Goal: Transaction & Acquisition: Purchase product/service

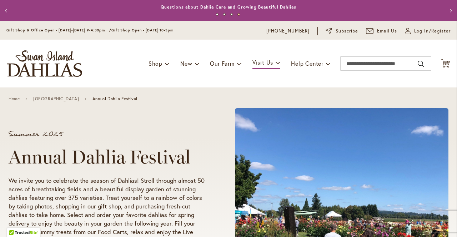
click at [59, 101] on link "[GEOGRAPHIC_DATA]" at bounding box center [56, 98] width 46 height 5
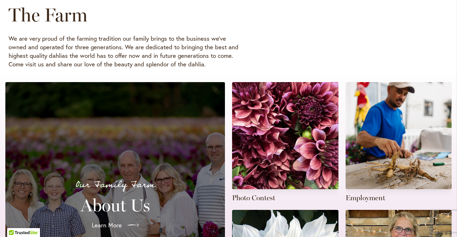
scroll to position [119, 0]
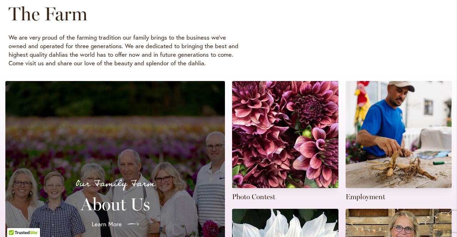
click at [300, 154] on link at bounding box center [285, 141] width 106 height 121
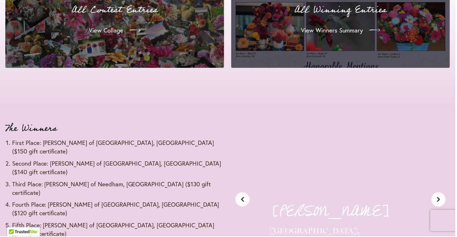
scroll to position [794, 0]
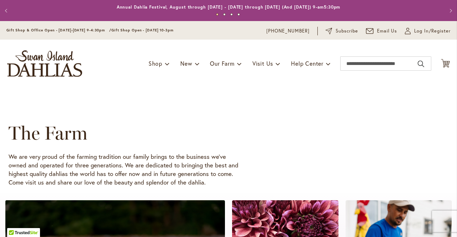
click at [160, 66] on span "Shop" at bounding box center [156, 64] width 14 height 8
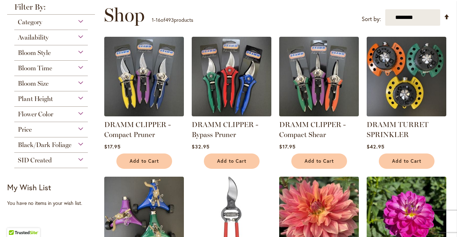
scroll to position [100, 0]
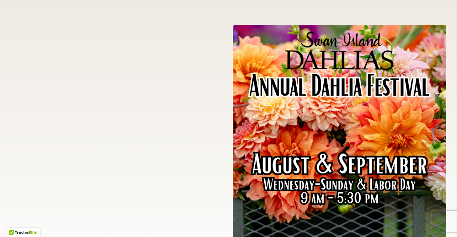
scroll to position [1580, 0]
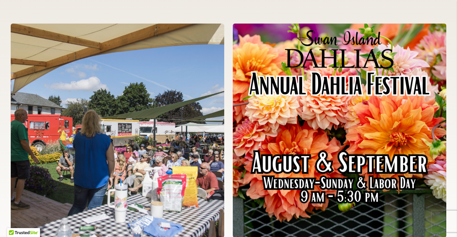
click at [362, 141] on img at bounding box center [340, 131] width 214 height 214
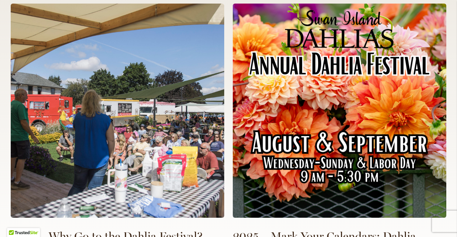
scroll to position [1603, 0]
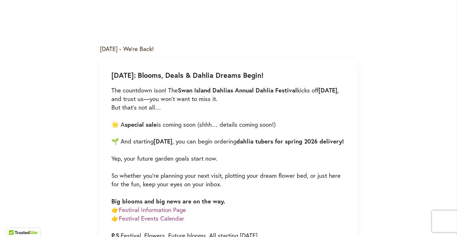
scroll to position [361, 0]
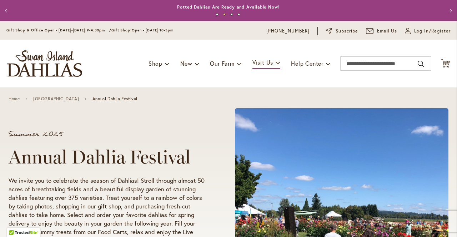
click at [156, 65] on span "Shop" at bounding box center [156, 64] width 14 height 8
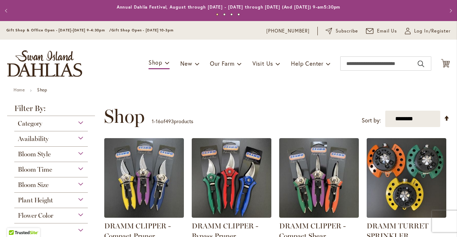
click at [165, 66] on span at bounding box center [167, 62] width 5 height 11
click at [165, 63] on span at bounding box center [167, 62] width 5 height 11
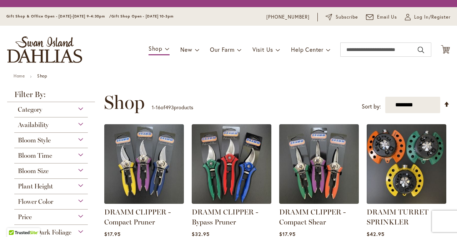
click at [167, 51] on span at bounding box center [167, 48] width 5 height 11
click at [163, 51] on link "Shop" at bounding box center [159, 49] width 21 height 13
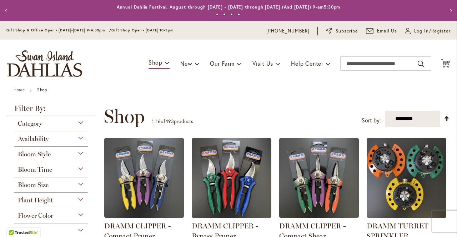
click at [162, 50] on div "Toggle Nav Shop Dahlia Tubers Collections Fresh Cut Dahlias Gardening Supplies …" at bounding box center [228, 64] width 457 height 48
click at [160, 65] on span "Shop" at bounding box center [156, 63] width 14 height 8
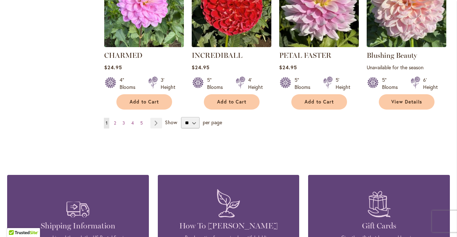
scroll to position [610, 0]
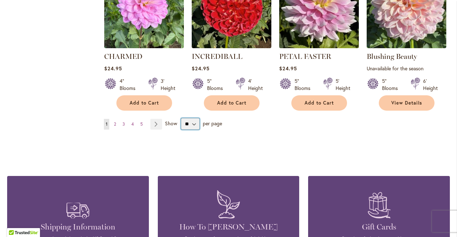
click at [195, 125] on select "** ** ** **" at bounding box center [190, 123] width 19 height 11
select select "**"
click at [181, 118] on select "** ** ** **" at bounding box center [190, 123] width 19 height 11
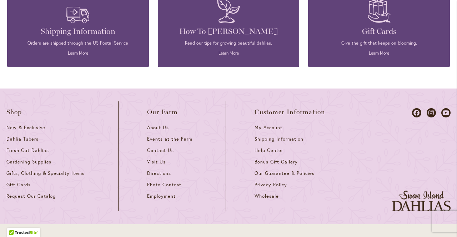
scroll to position [1958, 0]
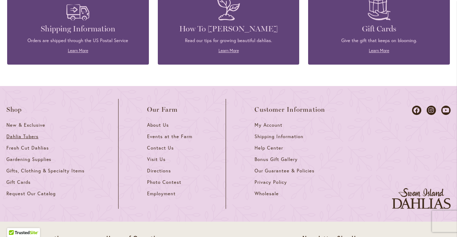
click at [32, 137] on span "Dahlia Tubers" at bounding box center [22, 137] width 32 height 6
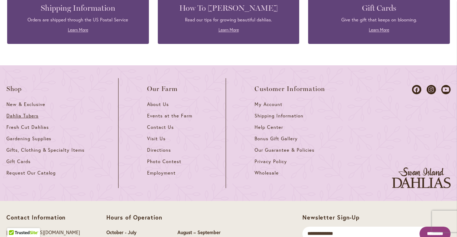
scroll to position [1981, 0]
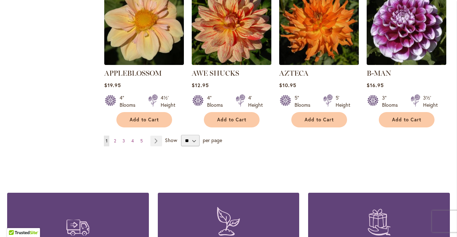
scroll to position [656, 0]
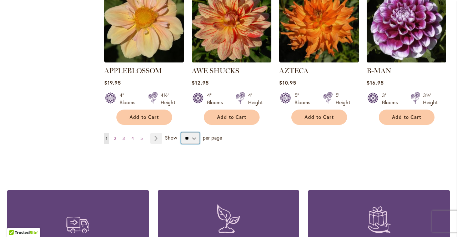
click at [194, 133] on select "** ** ** **" at bounding box center [190, 138] width 19 height 11
select select "**"
click at [181, 133] on select "** ** ** **" at bounding box center [190, 138] width 19 height 11
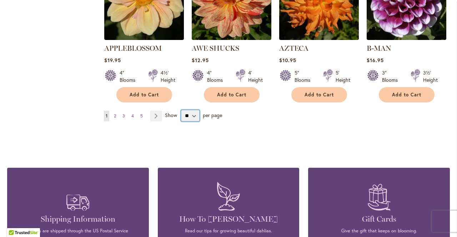
scroll to position [679, 0]
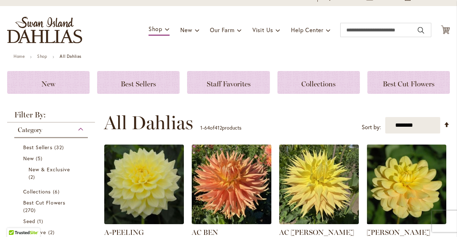
scroll to position [31, 0]
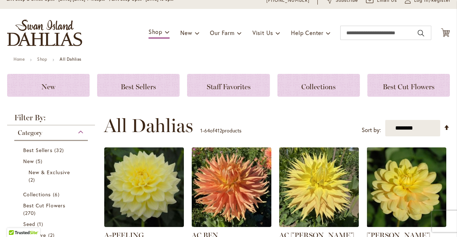
click at [155, 193] on img at bounding box center [144, 188] width 80 height 80
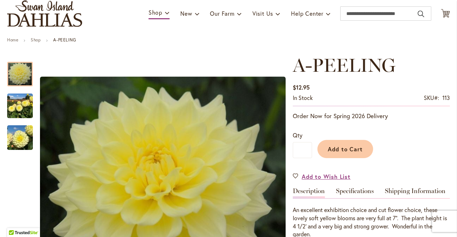
scroll to position [60, 0]
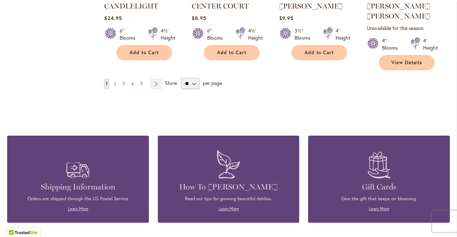
scroll to position [2539, 0]
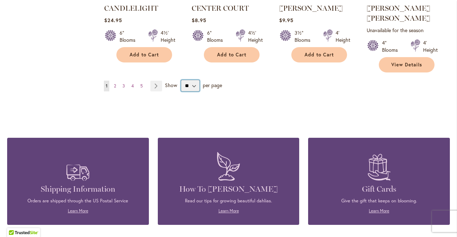
click at [198, 80] on select "** ** ** **" at bounding box center [190, 85] width 19 height 11
click at [248, 116] on div "Shipping Information Orders are shipped through the US Postal Service Learn Mor…" at bounding box center [228, 170] width 443 height 108
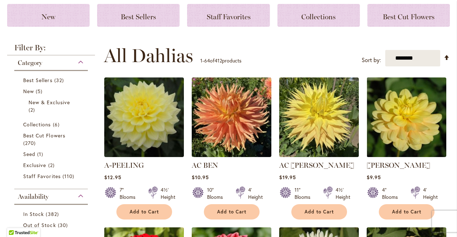
scroll to position [101, 0]
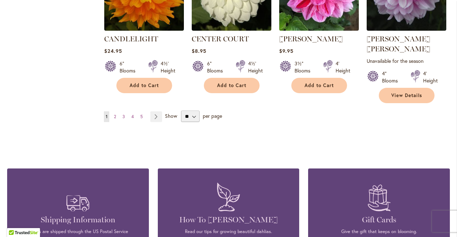
scroll to position [2508, 0]
click at [195, 111] on select "** ** ** **" at bounding box center [190, 116] width 19 height 11
click at [158, 111] on link "Page Next" at bounding box center [156, 116] width 12 height 11
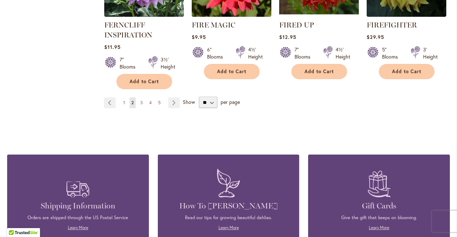
scroll to position [2586, 0]
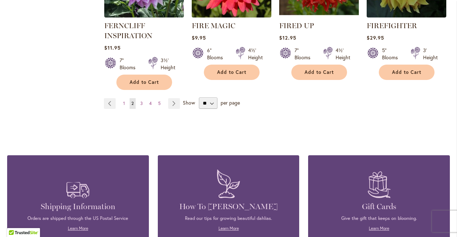
click at [111, 98] on link "Page Previous" at bounding box center [110, 103] width 12 height 11
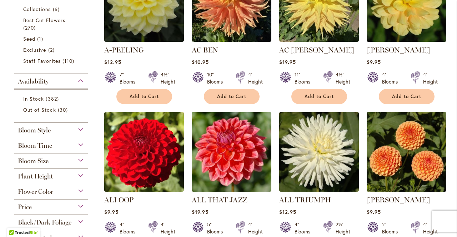
scroll to position [215, 0]
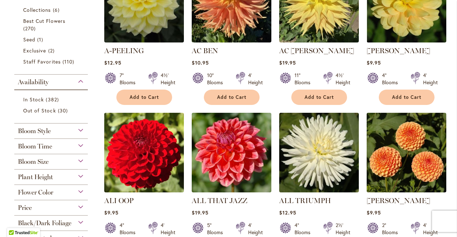
click at [252, 49] on strong "AC BEN" at bounding box center [232, 51] width 80 height 10
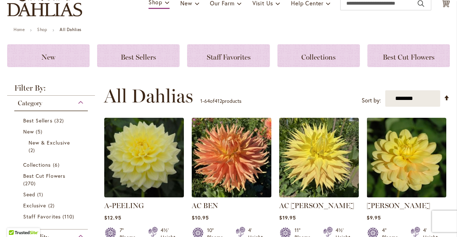
scroll to position [61, 0]
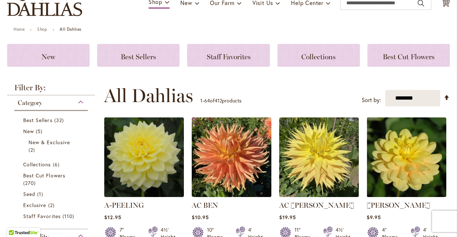
click at [148, 159] on img at bounding box center [144, 158] width 80 height 80
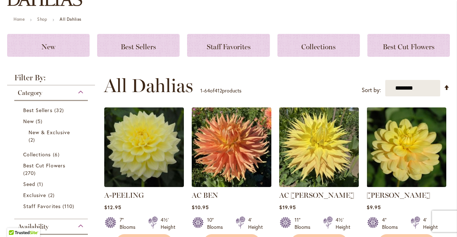
scroll to position [84, 0]
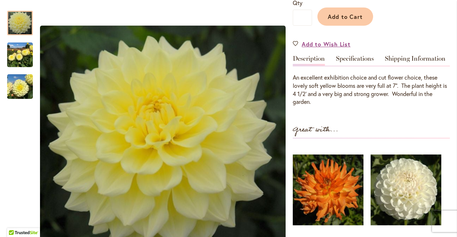
scroll to position [188, 0]
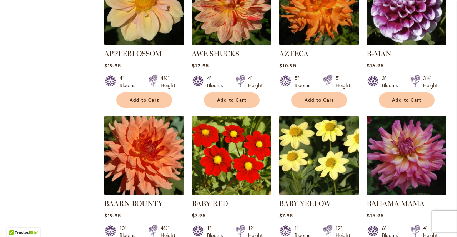
scroll to position [674, 0]
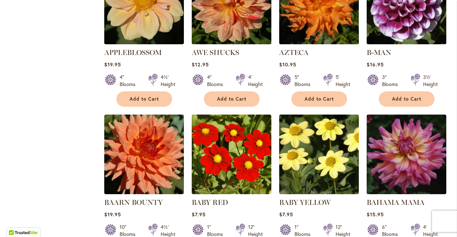
click at [399, 150] on img at bounding box center [407, 155] width 80 height 80
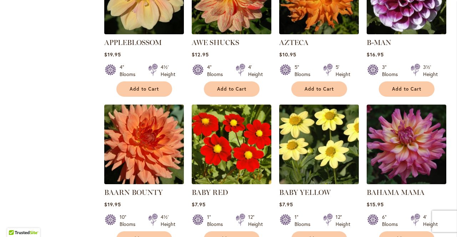
scroll to position [697, 0]
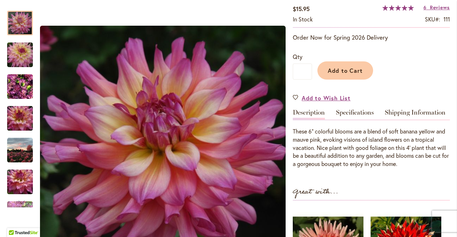
scroll to position [129, 0]
click at [56, 47] on div "Bahama Mama" at bounding box center [163, 149] width 246 height 290
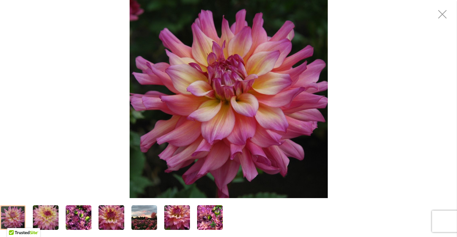
click at [50, 219] on img "Bahama Mama" at bounding box center [45, 218] width 51 height 34
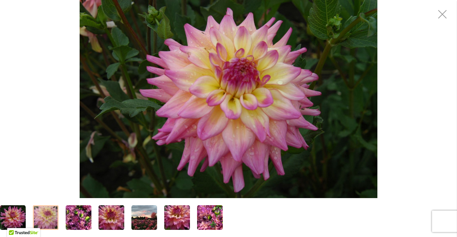
click at [144, 222] on img "Bahama Mama" at bounding box center [144, 218] width 26 height 26
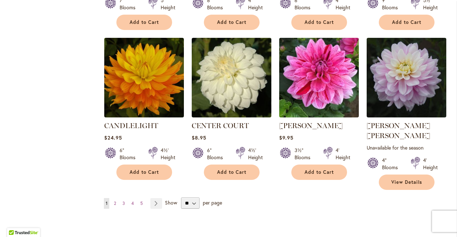
scroll to position [2421, 0]
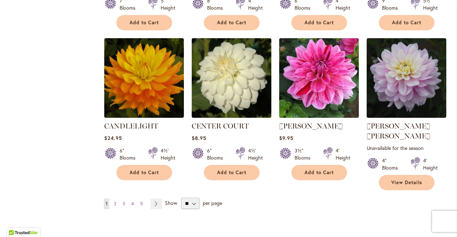
click at [157, 199] on link "Page Next" at bounding box center [156, 204] width 12 height 11
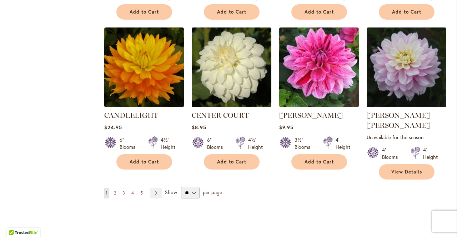
scroll to position [2444, 0]
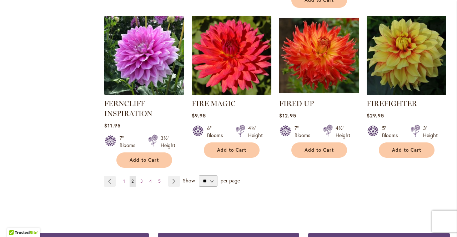
scroll to position [2508, 0]
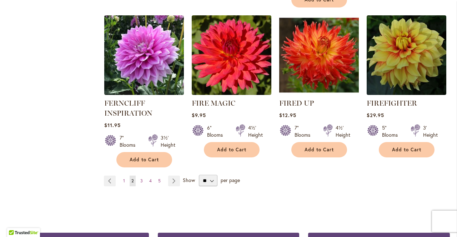
click at [172, 176] on link "Page Next" at bounding box center [174, 181] width 12 height 11
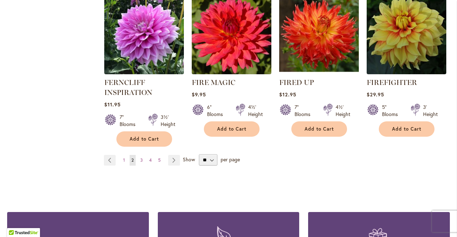
scroll to position [2531, 0]
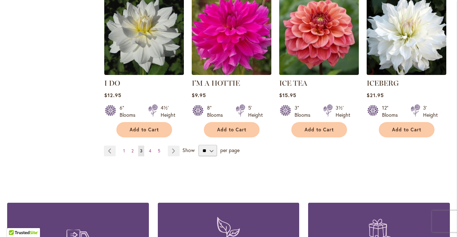
scroll to position [2535, 0]
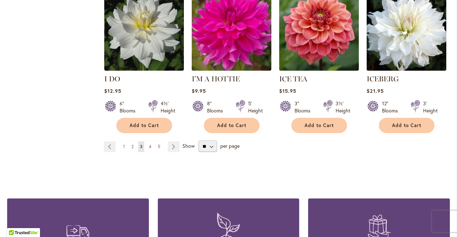
click at [174, 141] on link "Page Next" at bounding box center [174, 146] width 12 height 11
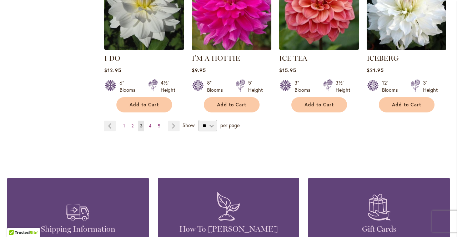
scroll to position [2558, 0]
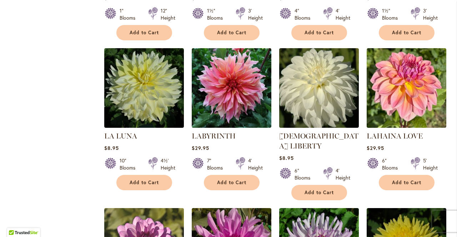
scroll to position [1207, 0]
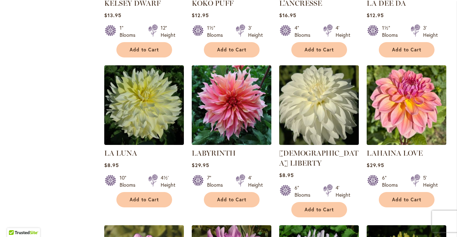
click at [312, 90] on img at bounding box center [319, 105] width 80 height 80
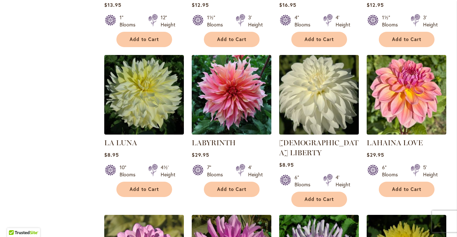
scroll to position [1213, 0]
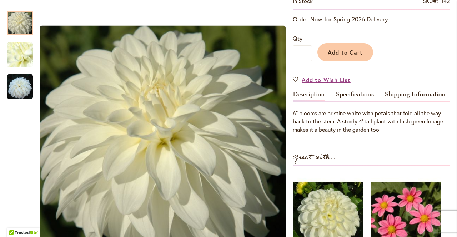
scroll to position [171, 0]
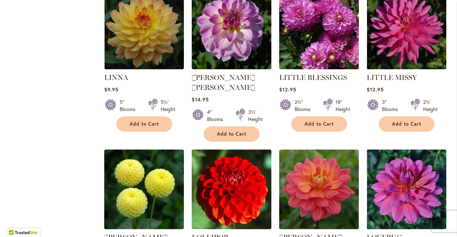
scroll to position [1737, 0]
click at [404, 157] on img at bounding box center [407, 190] width 80 height 80
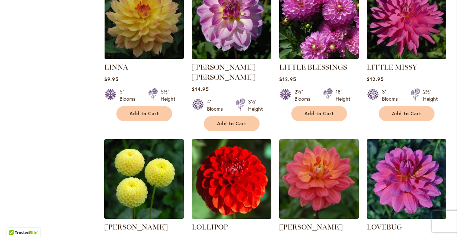
scroll to position [1759, 0]
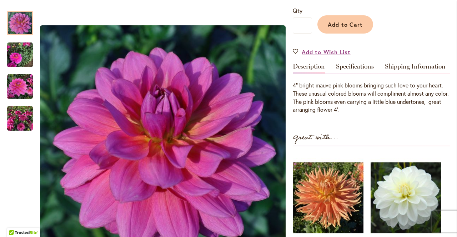
scroll to position [175, 0]
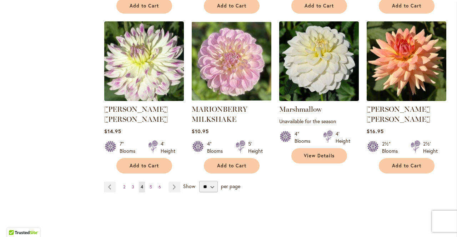
scroll to position [2481, 0]
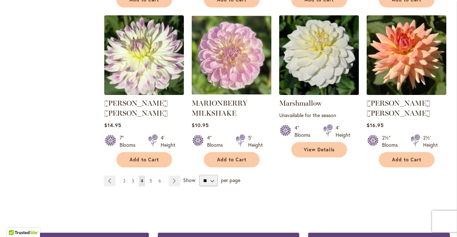
click at [176, 176] on link "Page Next" at bounding box center [175, 181] width 12 height 11
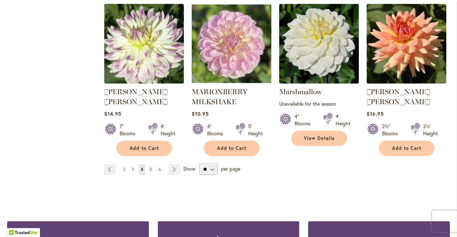
scroll to position [2504, 0]
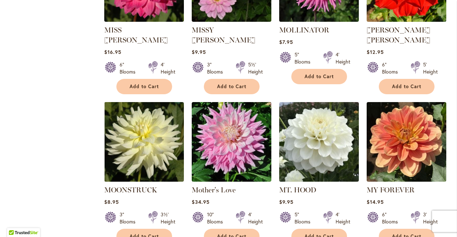
scroll to position [687, 0]
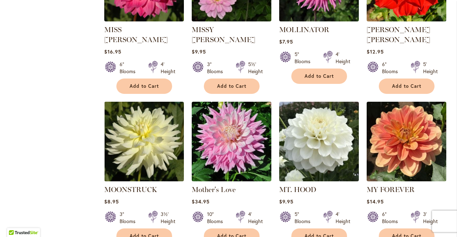
click at [230, 133] on img at bounding box center [232, 142] width 80 height 80
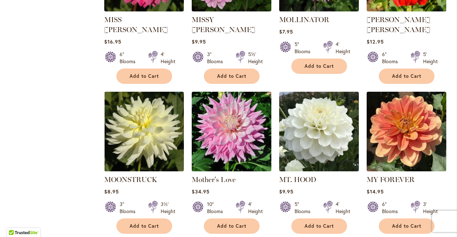
scroll to position [710, 0]
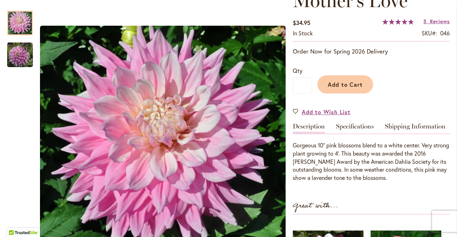
scroll to position [118, 0]
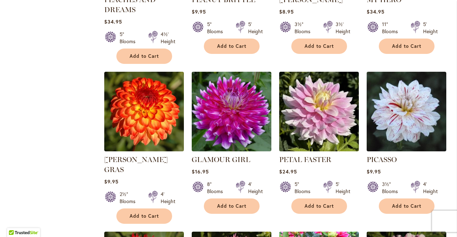
scroll to position [2107, 0]
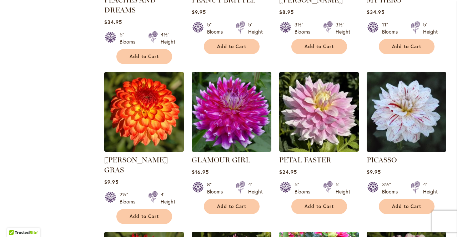
click at [229, 85] on img at bounding box center [232, 112] width 80 height 80
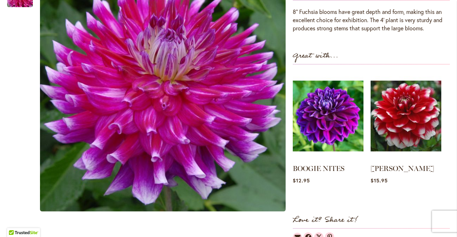
scroll to position [251, 0]
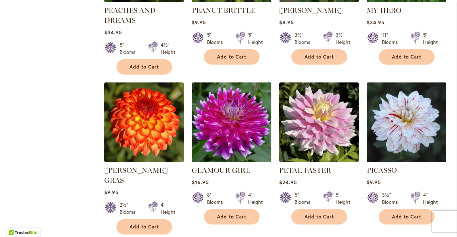
scroll to position [2097, 0]
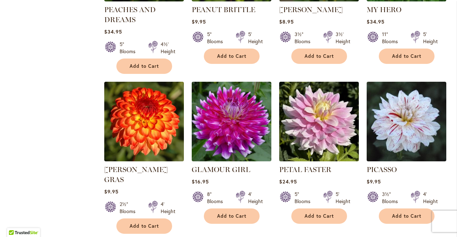
click at [320, 92] on img at bounding box center [319, 122] width 80 height 80
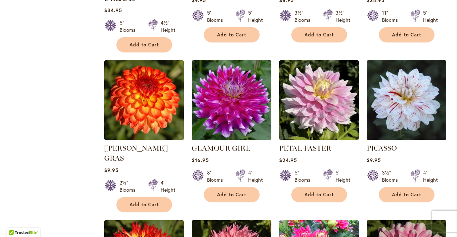
scroll to position [2120, 0]
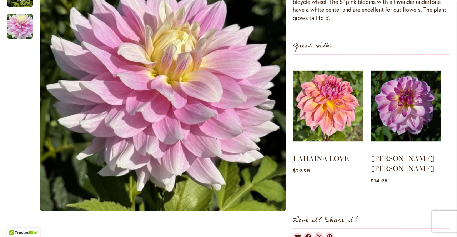
scroll to position [272, 0]
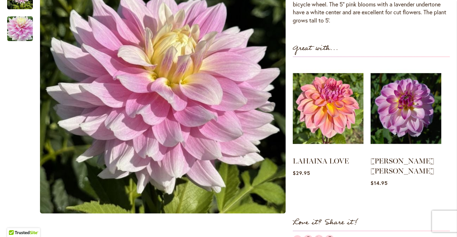
click at [386, 159] on link "LISA LISA" at bounding box center [403, 166] width 64 height 19
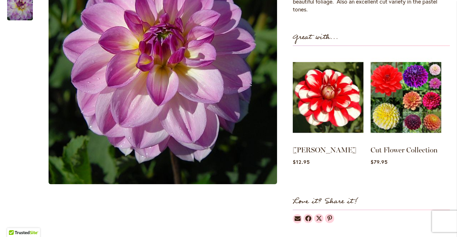
scroll to position [299, 0]
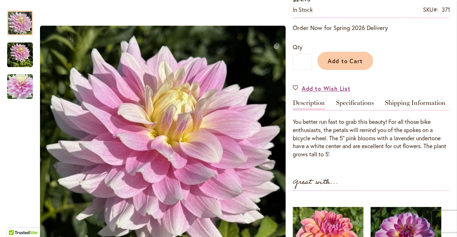
scroll to position [139, 0]
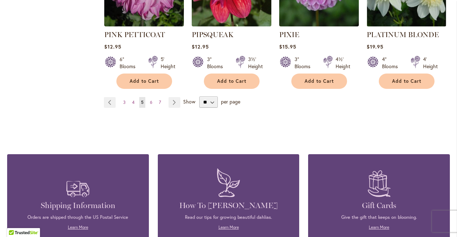
scroll to position [2557, 0]
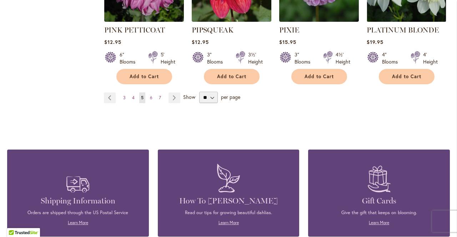
click at [172, 93] on link "Page Next" at bounding box center [175, 98] width 12 height 11
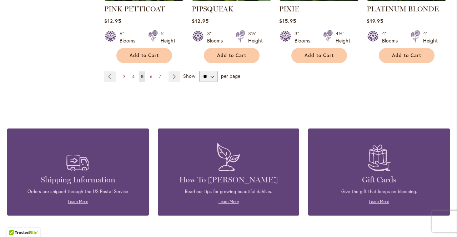
scroll to position [2580, 0]
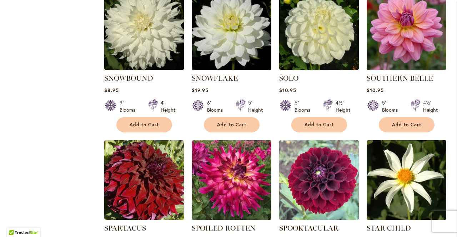
scroll to position [1259, 0]
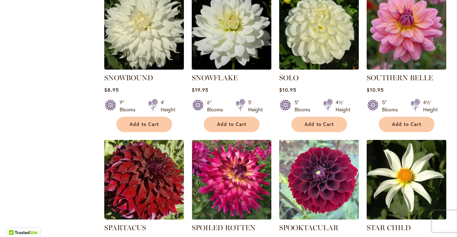
click at [230, 172] on img at bounding box center [232, 180] width 80 height 80
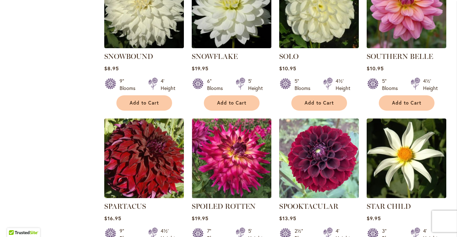
scroll to position [1282, 0]
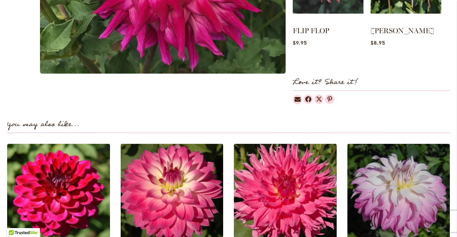
scroll to position [407, 0]
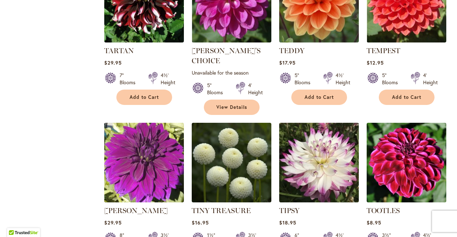
scroll to position [2182, 0]
click at [323, 150] on img at bounding box center [319, 163] width 80 height 80
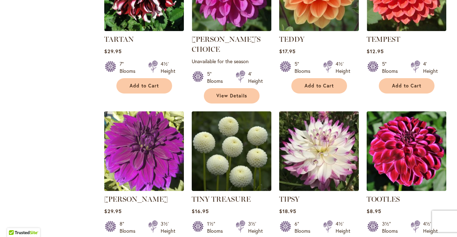
scroll to position [2205, 0]
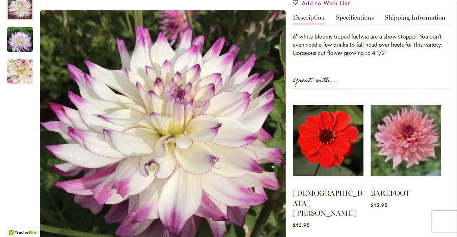
scroll to position [226, 0]
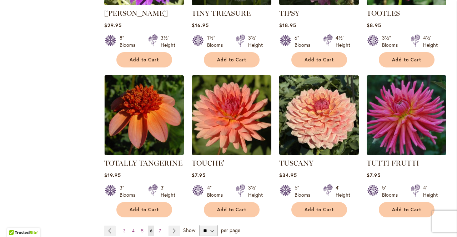
scroll to position [2395, 0]
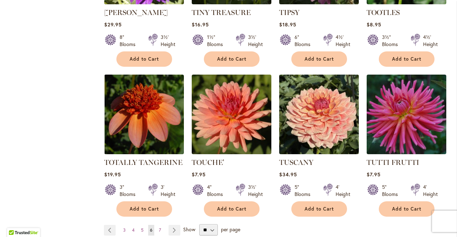
click at [174, 225] on link "Page Next" at bounding box center [175, 230] width 12 height 11
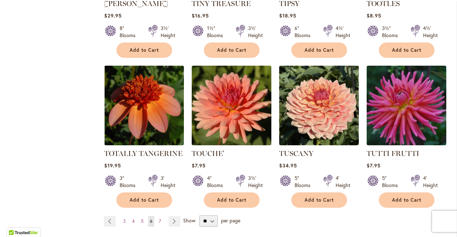
scroll to position [2418, 0]
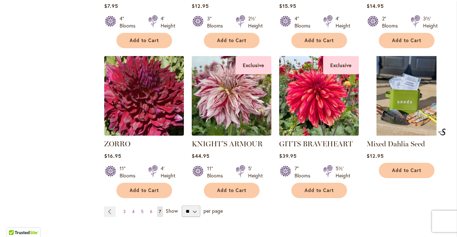
scroll to position [1030, 0]
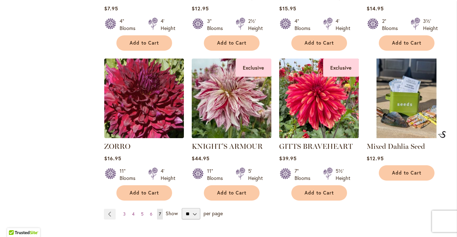
click at [163, 209] on ul "Page Previous Page 3 Page 4 Page 5 Page 6 7" at bounding box center [135, 214] width 62 height 11
click at [110, 209] on link "Page Previous" at bounding box center [110, 214] width 12 height 11
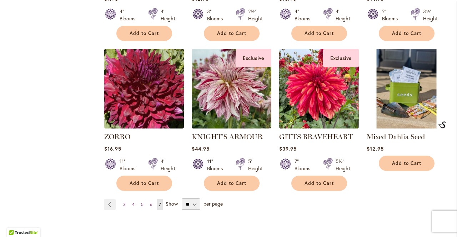
scroll to position [1053, 0]
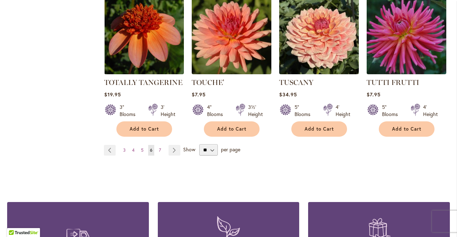
scroll to position [2475, 0]
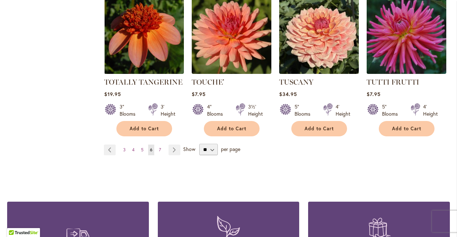
click at [123, 145] on link "Page 3" at bounding box center [124, 150] width 6 height 11
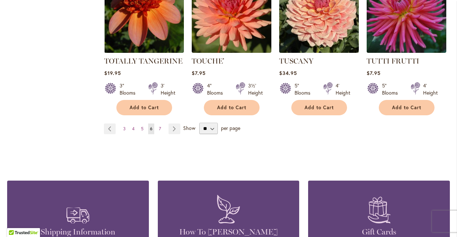
scroll to position [2498, 0]
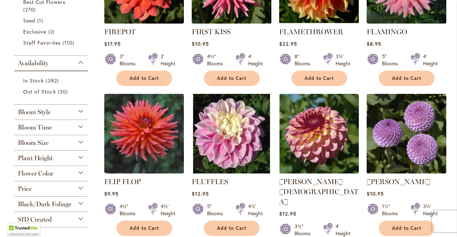
scroll to position [235, 0]
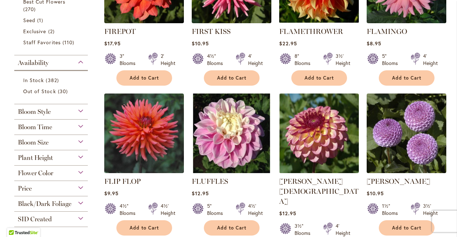
click at [233, 142] on img at bounding box center [232, 134] width 80 height 80
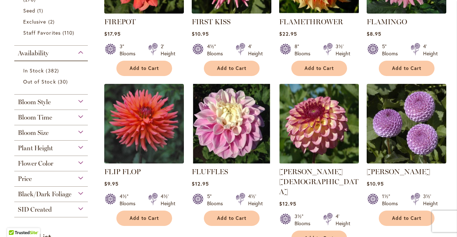
scroll to position [258, 0]
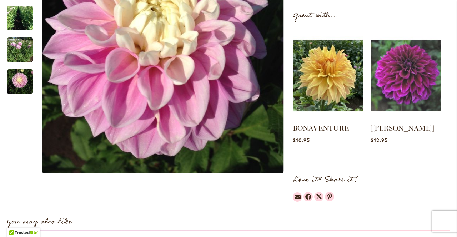
scroll to position [292, 0]
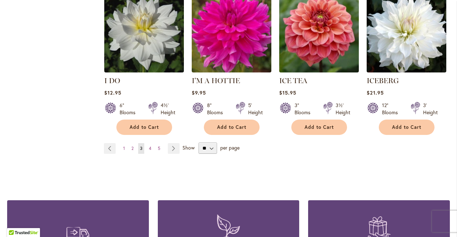
scroll to position [2533, 0]
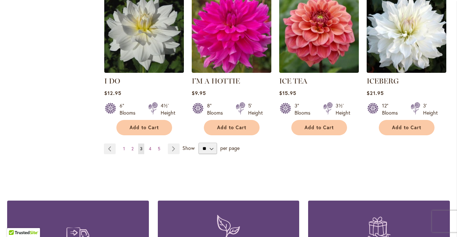
click at [123, 144] on link "Page 1" at bounding box center [123, 149] width 5 height 11
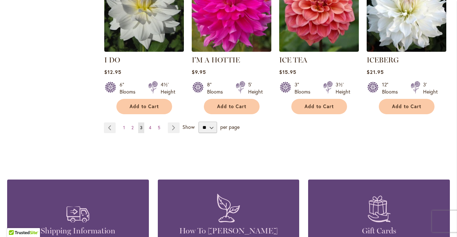
scroll to position [2556, 0]
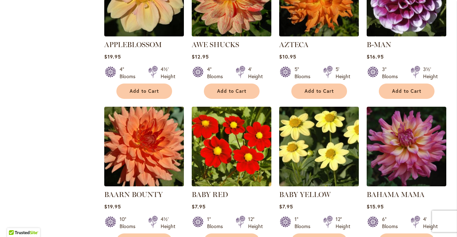
scroll to position [682, 0]
click at [406, 144] on img at bounding box center [407, 147] width 80 height 80
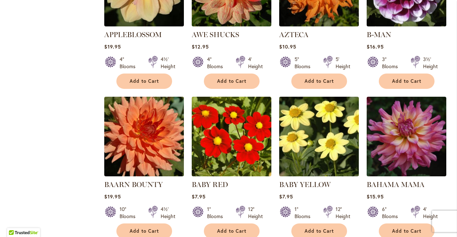
scroll to position [705, 0]
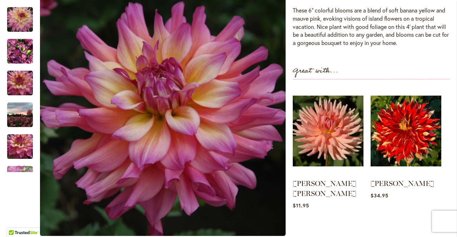
scroll to position [248, 0]
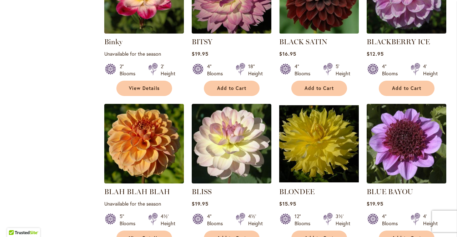
scroll to position [1447, 0]
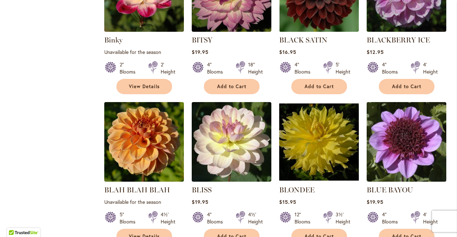
click at [231, 130] on img at bounding box center [232, 142] width 80 height 80
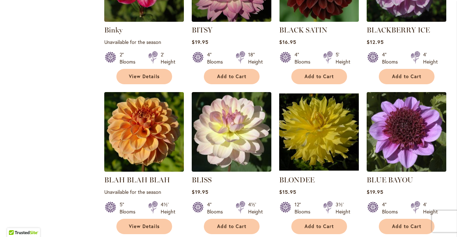
scroll to position [1470, 0]
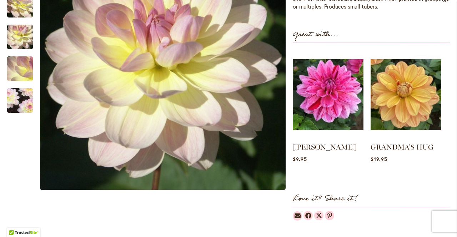
scroll to position [281, 0]
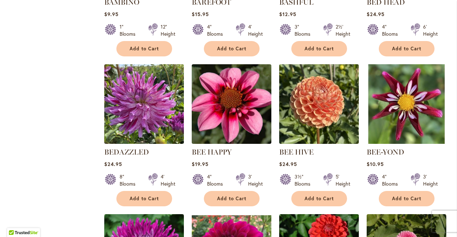
scroll to position [1028, 0]
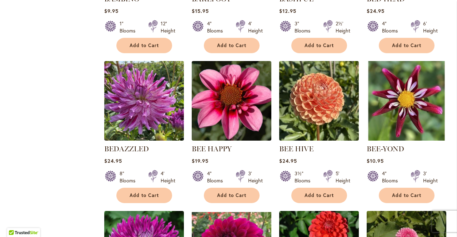
click at [151, 92] on img at bounding box center [144, 101] width 80 height 80
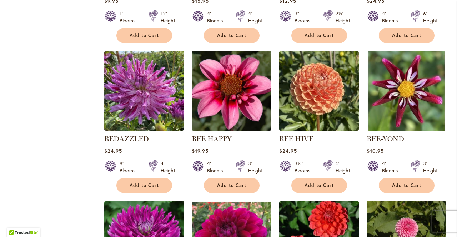
scroll to position [1050, 0]
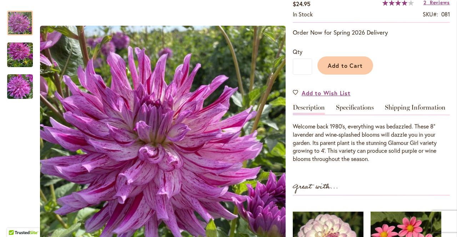
scroll to position [136, 0]
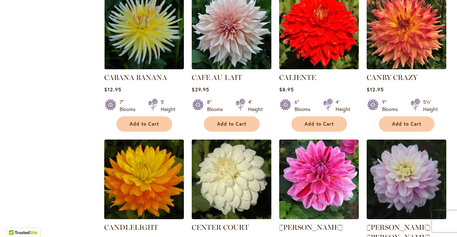
scroll to position [2307, 0]
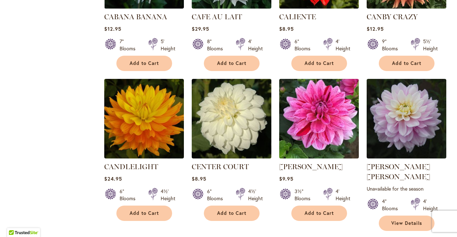
click at [323, 91] on img at bounding box center [319, 119] width 80 height 80
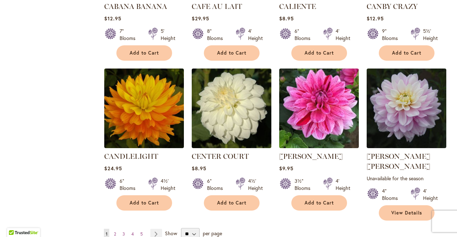
scroll to position [2389, 0]
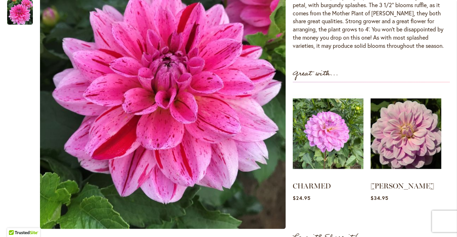
scroll to position [262, 0]
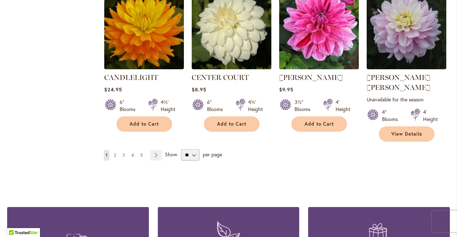
scroll to position [2471, 0]
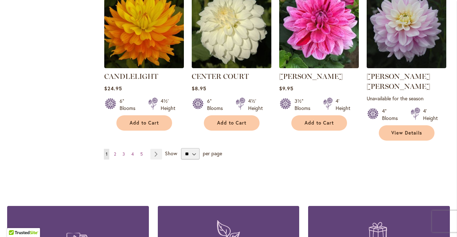
click at [115, 151] on span "2" at bounding box center [115, 153] width 2 height 5
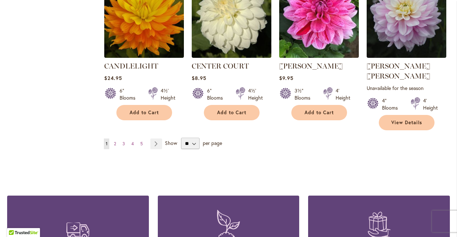
scroll to position [2494, 0]
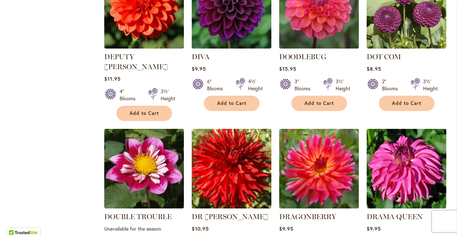
scroll to position [1630, 0]
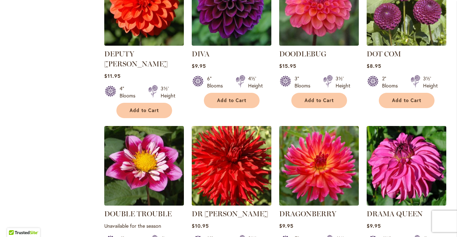
click at [321, 126] on img at bounding box center [319, 166] width 80 height 80
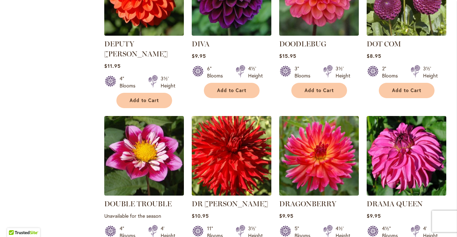
scroll to position [1653, 0]
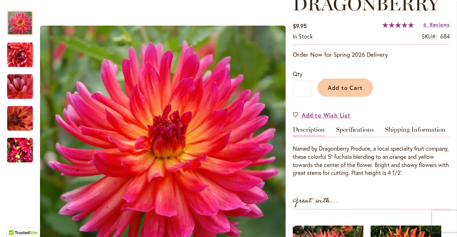
scroll to position [111, 0]
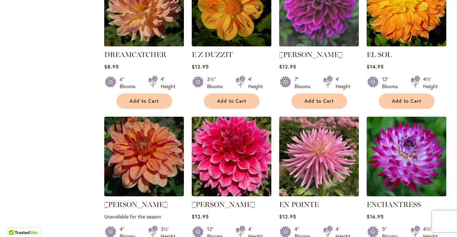
scroll to position [1940, 0]
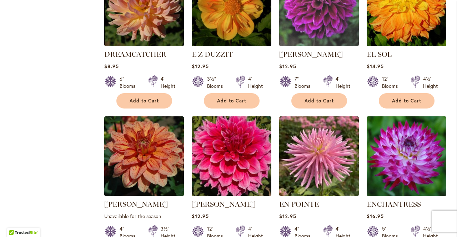
click at [413, 116] on img at bounding box center [407, 156] width 80 height 80
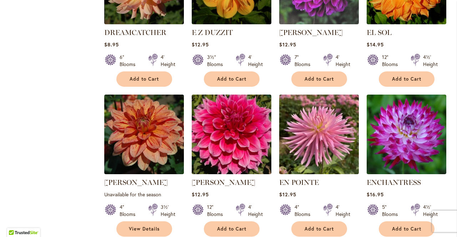
scroll to position [1963, 0]
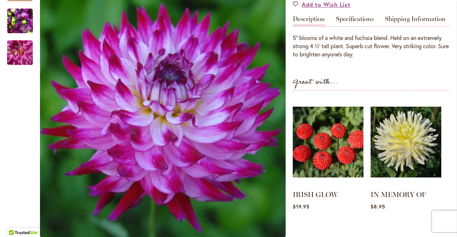
scroll to position [222, 0]
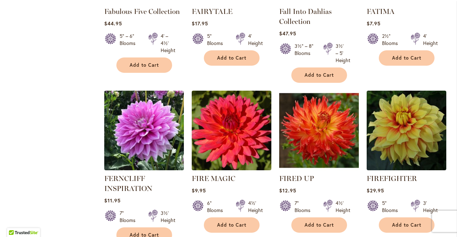
scroll to position [2434, 0]
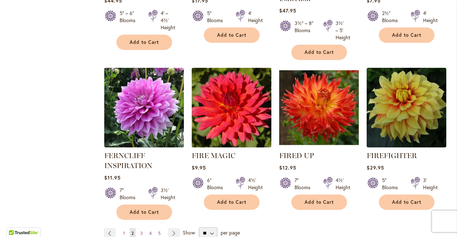
scroll to position [2457, 0]
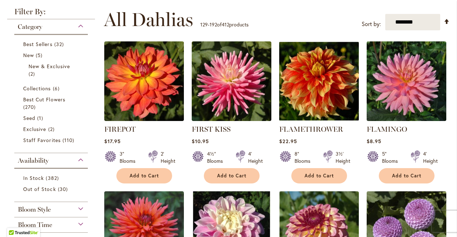
scroll to position [151, 0]
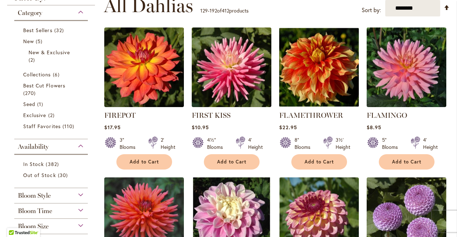
click at [220, 81] on img at bounding box center [232, 68] width 80 height 80
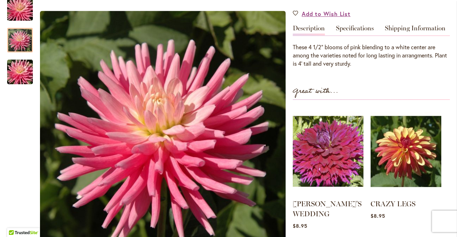
scroll to position [215, 0]
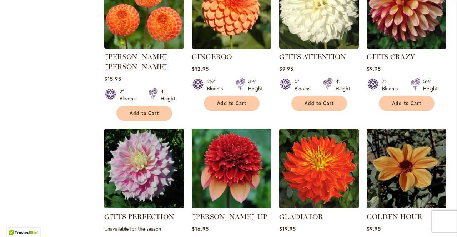
scroll to position [1002, 0]
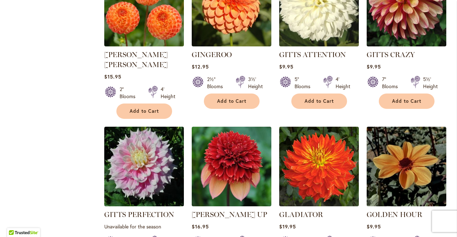
click at [142, 135] on img at bounding box center [144, 167] width 80 height 80
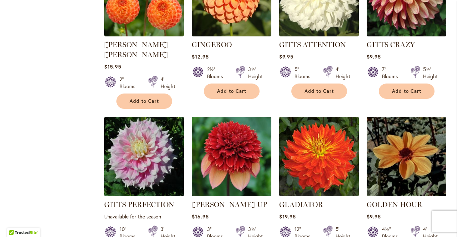
scroll to position [1025, 0]
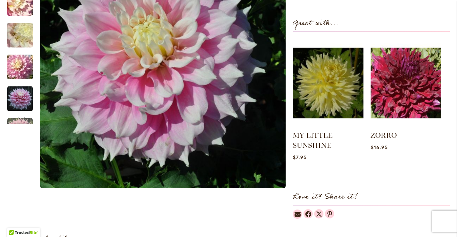
scroll to position [274, 0]
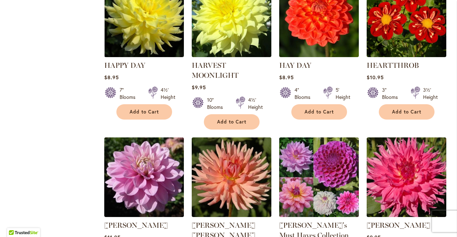
scroll to position [1603, 0]
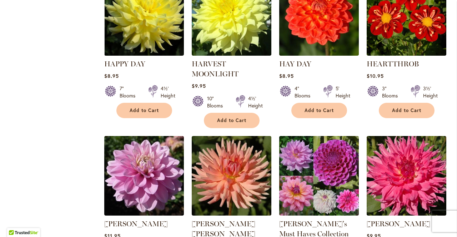
click at [418, 140] on img at bounding box center [407, 176] width 80 height 80
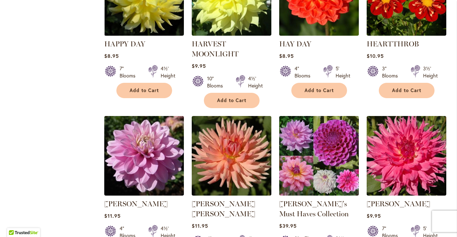
scroll to position [1626, 0]
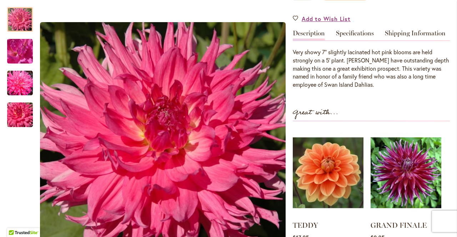
scroll to position [213, 0]
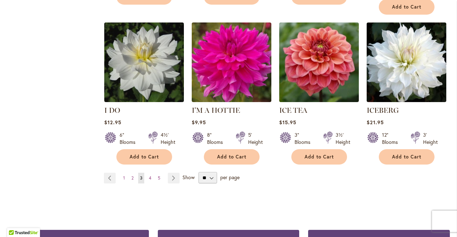
scroll to position [2505, 0]
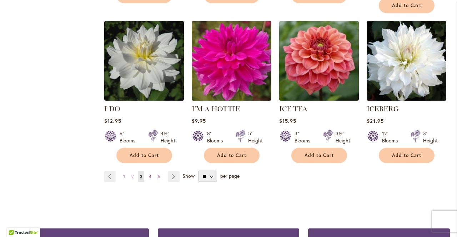
click at [149, 172] on link "Page 4" at bounding box center [150, 177] width 6 height 11
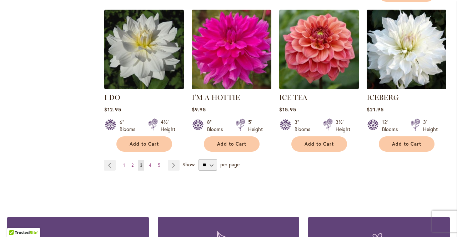
scroll to position [2528, 0]
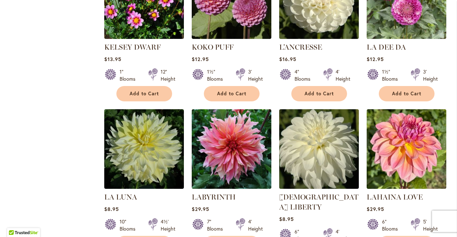
scroll to position [1150, 0]
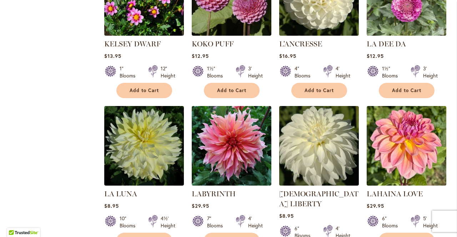
click at [231, 141] on img at bounding box center [232, 146] width 80 height 80
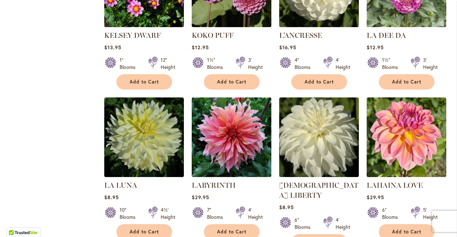
scroll to position [1173, 0]
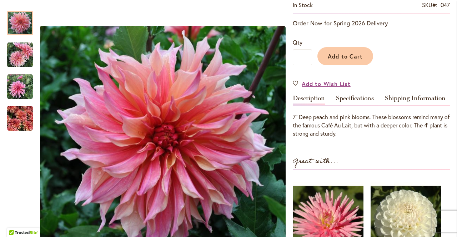
scroll to position [142, 0]
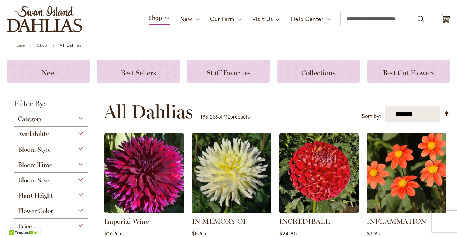
scroll to position [31, 0]
click at [157, 180] on img at bounding box center [144, 174] width 80 height 80
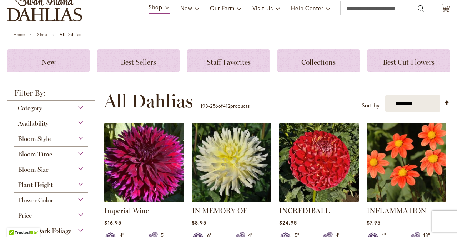
scroll to position [54, 0]
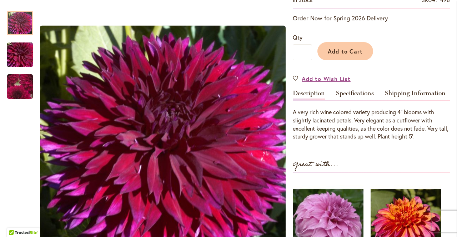
scroll to position [158, 0]
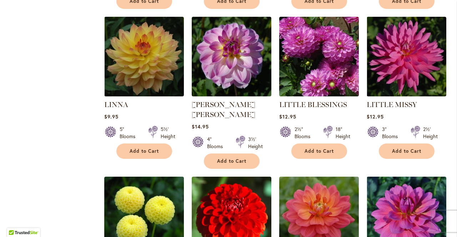
scroll to position [1711, 0]
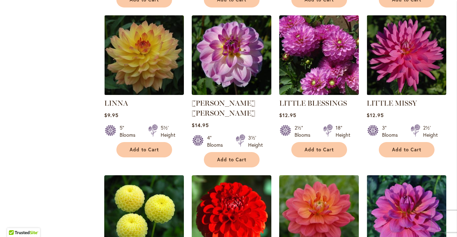
click at [411, 184] on img at bounding box center [407, 215] width 80 height 80
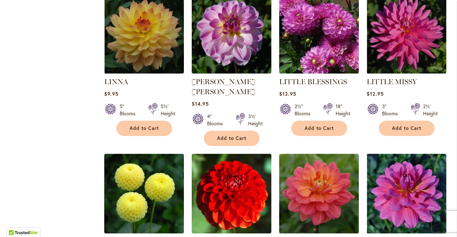
scroll to position [1734, 0]
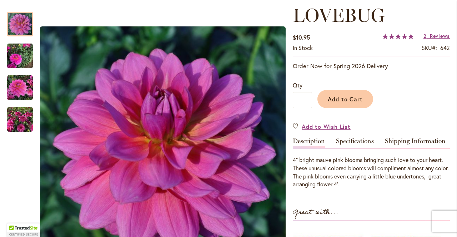
scroll to position [101, 0]
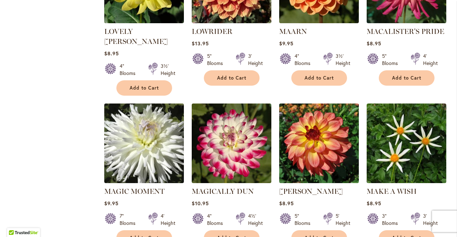
scroll to position [2093, 0]
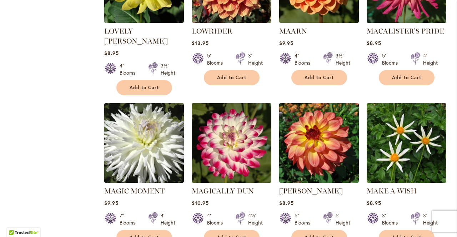
click at [149, 114] on img at bounding box center [144, 143] width 80 height 80
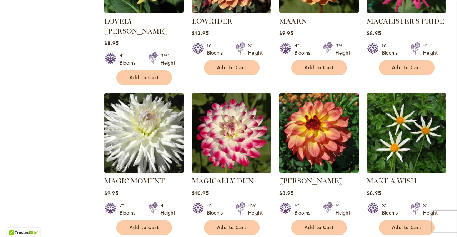
scroll to position [2116, 0]
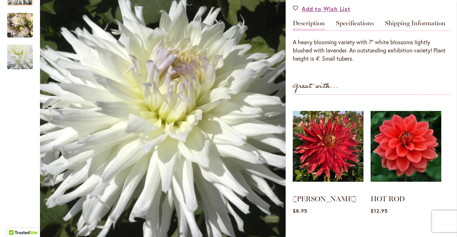
scroll to position [220, 0]
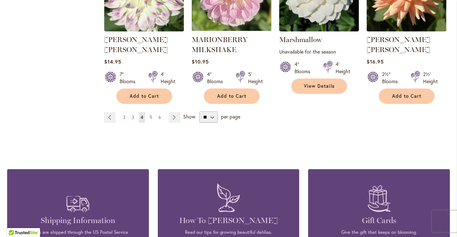
scroll to position [2545, 0]
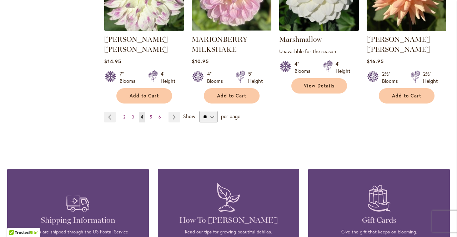
click at [173, 112] on link "Page Next" at bounding box center [175, 117] width 12 height 11
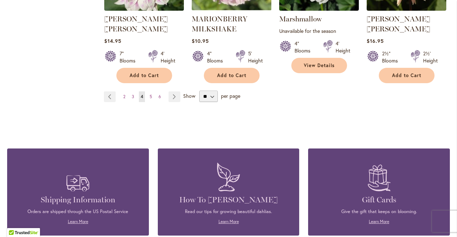
scroll to position [2568, 0]
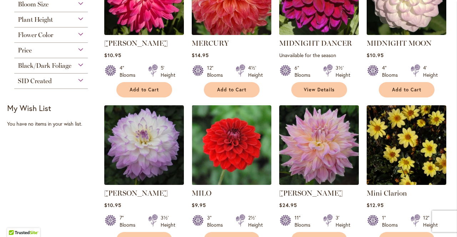
scroll to position [381, 0]
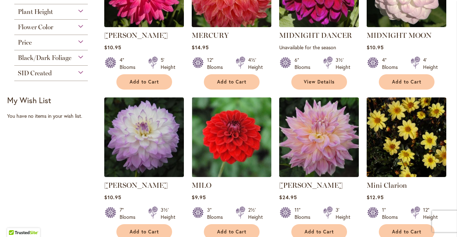
click at [318, 141] on img at bounding box center [319, 138] width 80 height 80
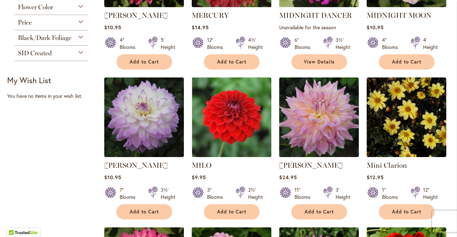
scroll to position [404, 0]
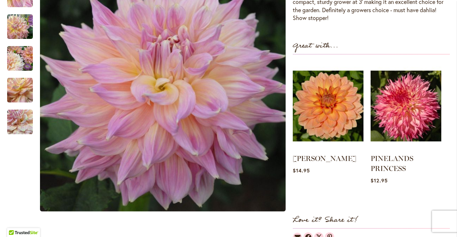
scroll to position [269, 0]
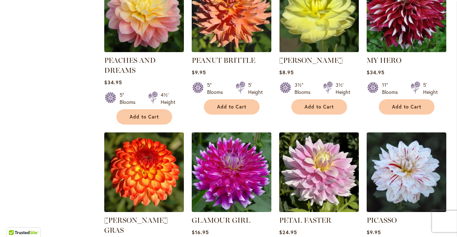
scroll to position [2047, 0]
click at [244, 156] on img at bounding box center [232, 173] width 80 height 80
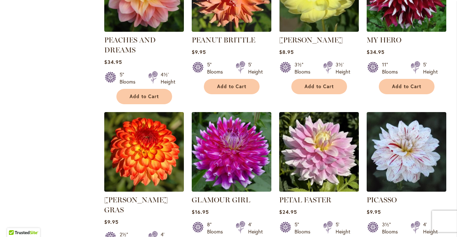
scroll to position [2070, 0]
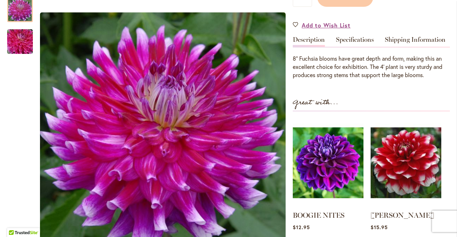
scroll to position [203, 0]
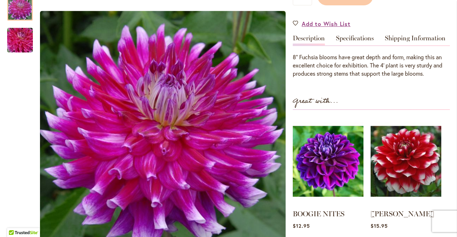
click at [22, 42] on img "GLAMOUR GIRL" at bounding box center [19, 40] width 51 height 34
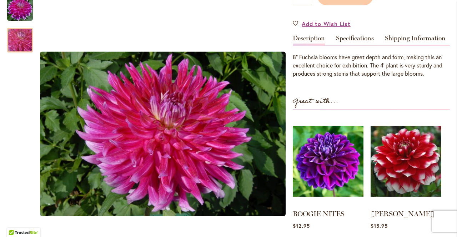
click at [23, 46] on div at bounding box center [20, 40] width 26 height 25
click at [21, 11] on img "GLAMOUR GIRL" at bounding box center [20, 8] width 26 height 26
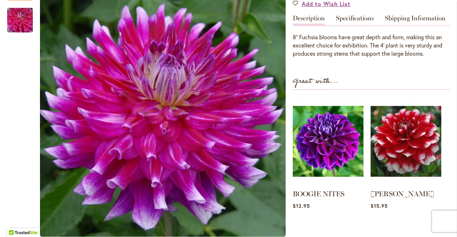
scroll to position [226, 0]
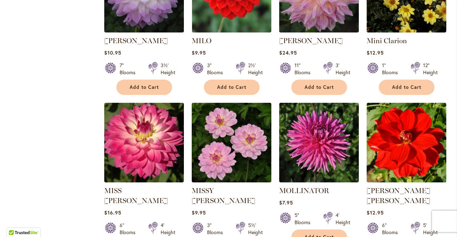
scroll to position [528, 0]
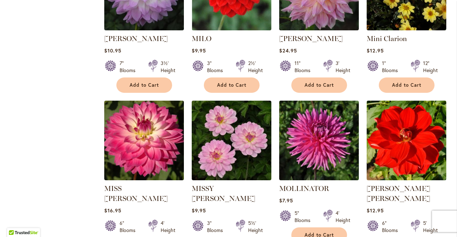
click at [327, 151] on img at bounding box center [319, 141] width 80 height 80
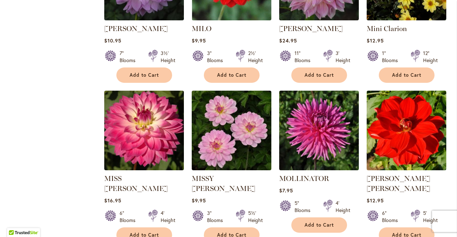
scroll to position [551, 0]
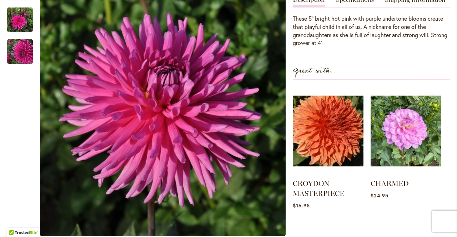
scroll to position [244, 0]
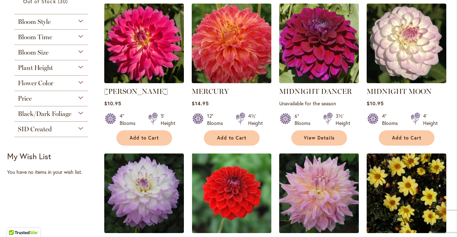
scroll to position [327, 0]
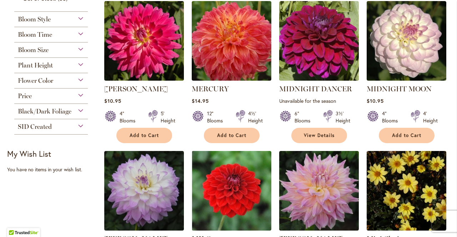
click at [322, 190] on img at bounding box center [319, 191] width 80 height 80
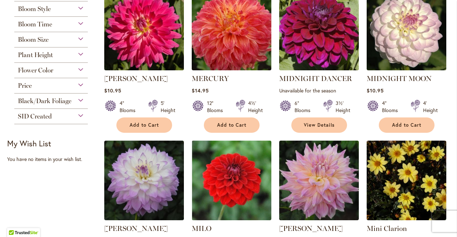
scroll to position [350, 0]
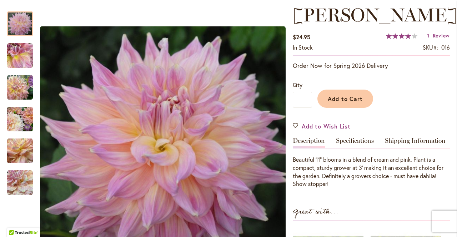
scroll to position [101, 0]
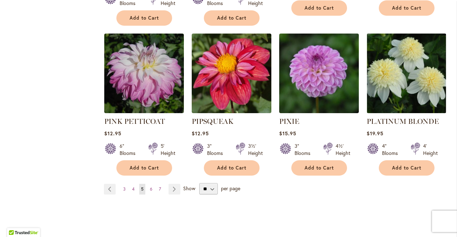
scroll to position [2470, 0]
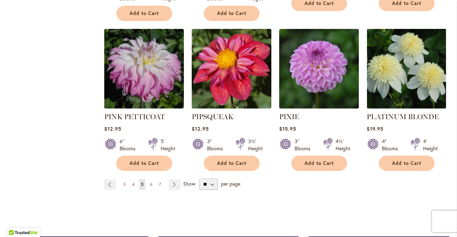
click at [174, 179] on link "Page Next" at bounding box center [175, 184] width 12 height 11
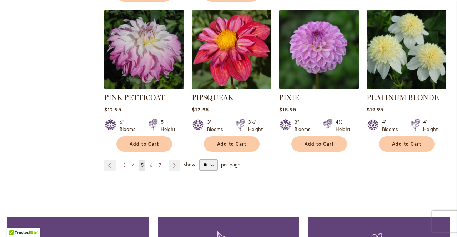
scroll to position [2493, 0]
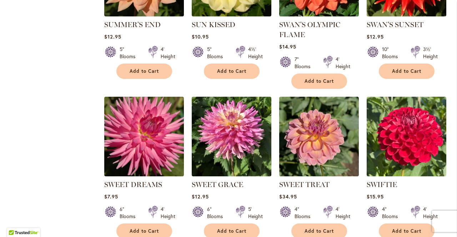
scroll to position [1763, 0]
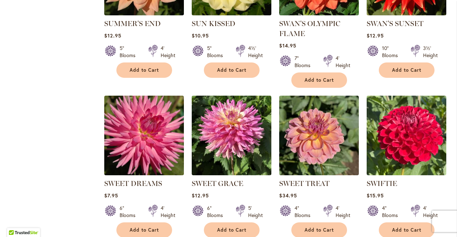
click at [234, 130] on img at bounding box center [232, 136] width 80 height 80
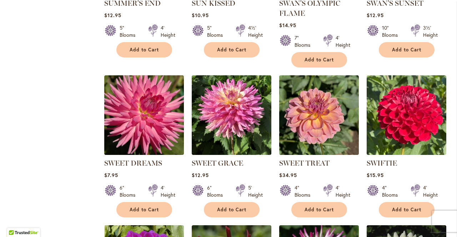
scroll to position [1786, 0]
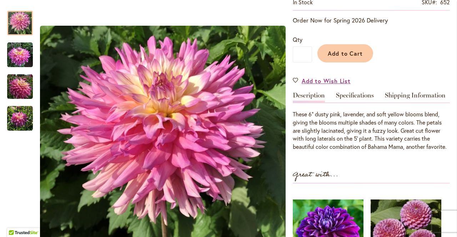
scroll to position [151, 0]
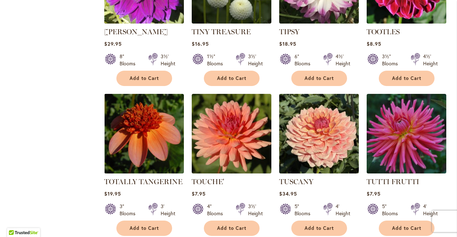
scroll to position [2378, 0]
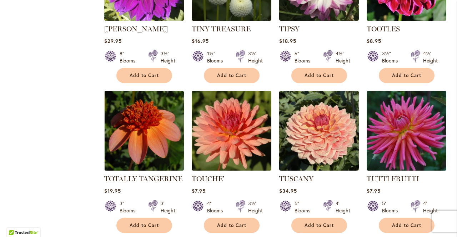
click at [408, 121] on img at bounding box center [407, 131] width 80 height 80
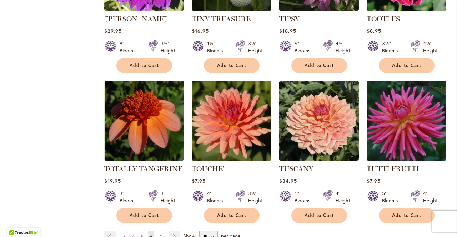
scroll to position [2401, 0]
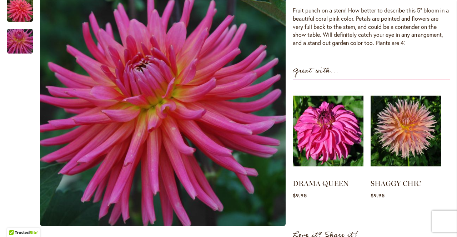
scroll to position [255, 0]
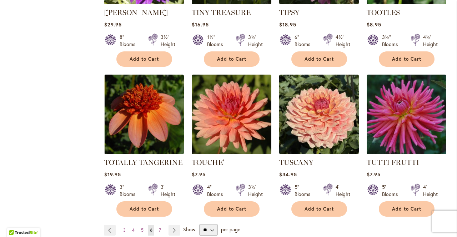
scroll to position [2397, 0]
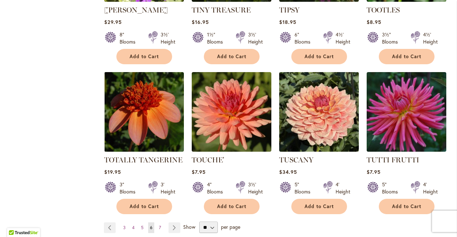
click at [172, 223] on link "Page Next" at bounding box center [175, 228] width 12 height 11
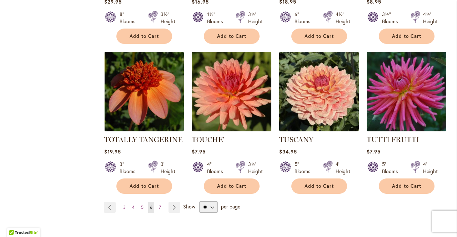
scroll to position [2420, 0]
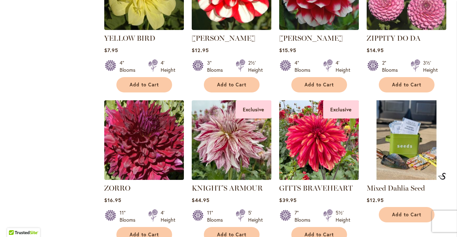
scroll to position [989, 0]
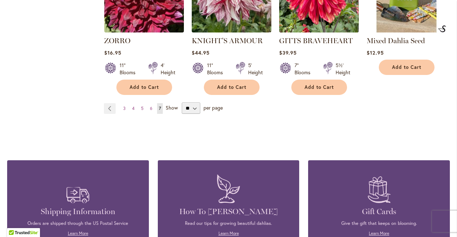
scroll to position [1136, 0]
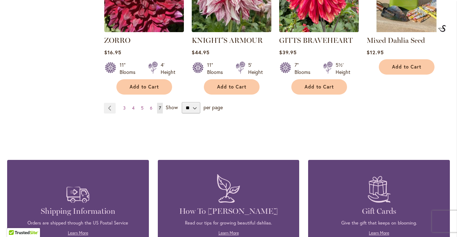
click at [124, 105] on span "3" at bounding box center [124, 107] width 3 height 5
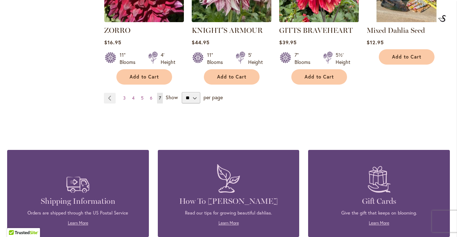
scroll to position [1159, 0]
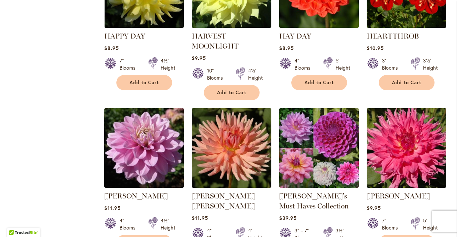
scroll to position [1631, 0]
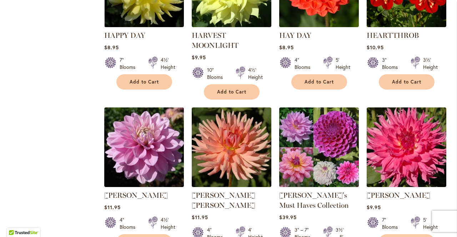
click at [415, 114] on img at bounding box center [407, 148] width 80 height 80
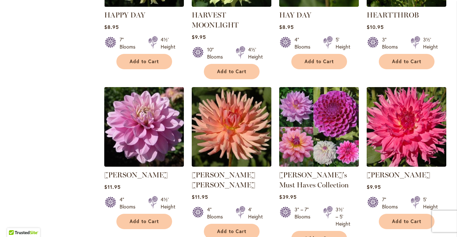
scroll to position [1654, 0]
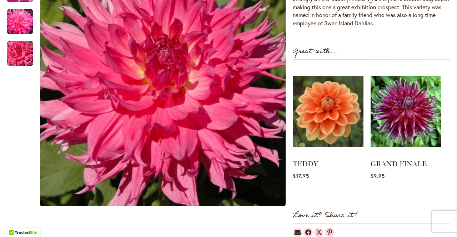
scroll to position [273, 0]
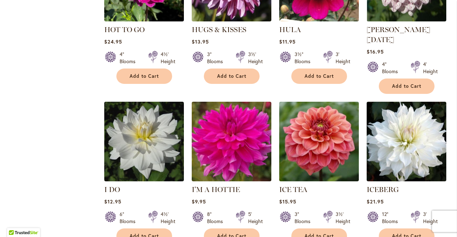
scroll to position [2425, 0]
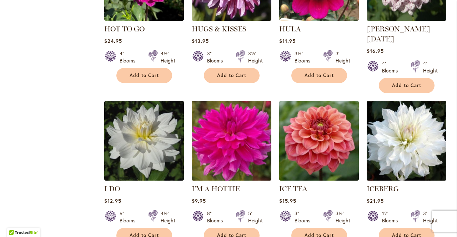
click at [143, 101] on img at bounding box center [144, 141] width 80 height 80
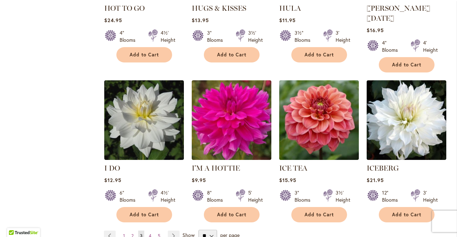
scroll to position [2448, 0]
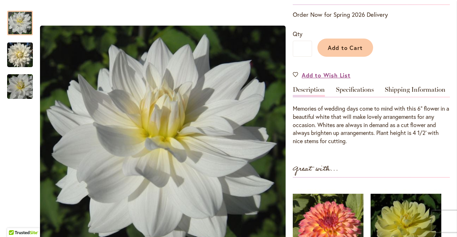
scroll to position [154, 0]
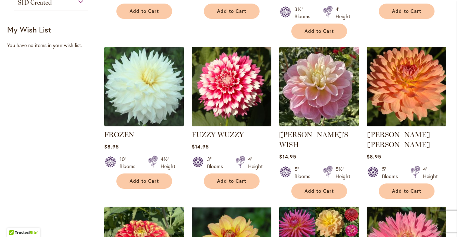
scroll to position [453, 0]
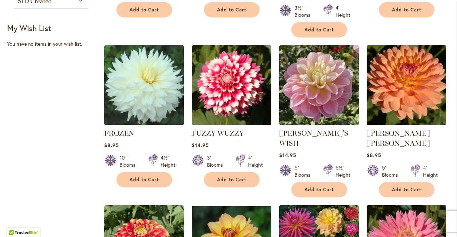
click at [238, 74] on img at bounding box center [232, 85] width 80 height 80
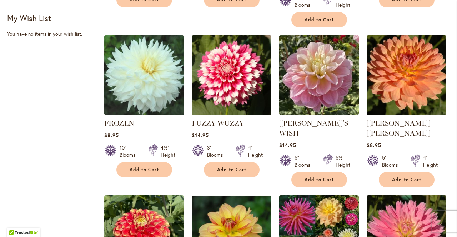
scroll to position [476, 0]
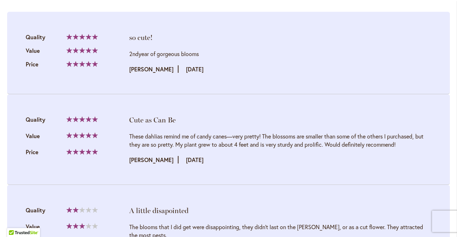
scroll to position [803, 0]
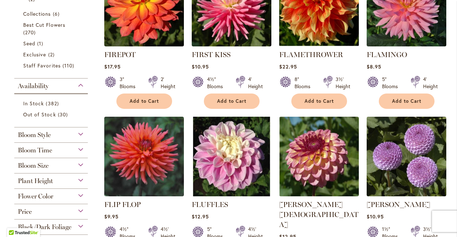
scroll to position [212, 0]
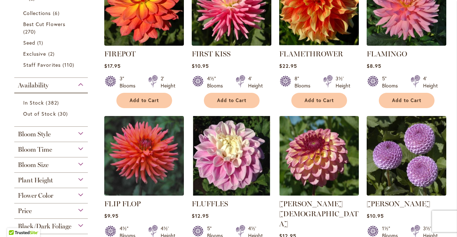
click at [234, 166] on img at bounding box center [232, 156] width 80 height 80
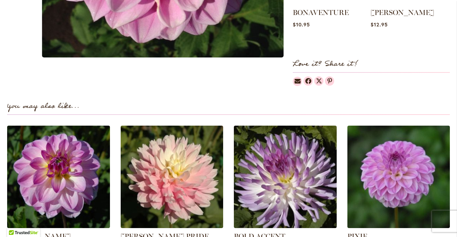
scroll to position [403, 0]
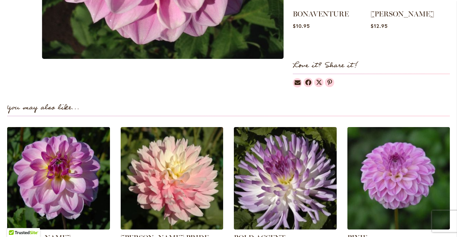
click at [82, 189] on img at bounding box center [58, 178] width 103 height 103
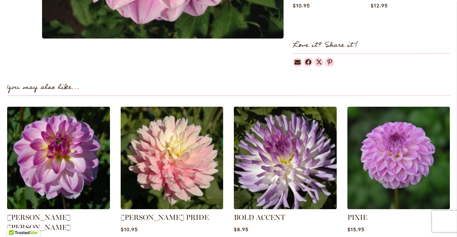
scroll to position [426, 0]
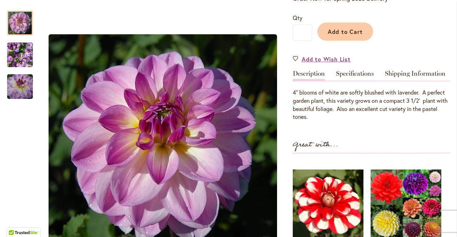
scroll to position [192, 0]
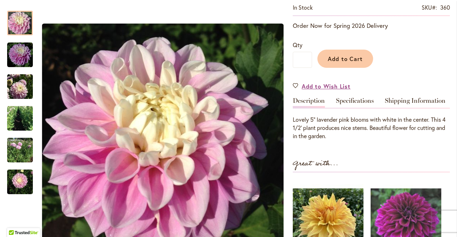
scroll to position [141, 0]
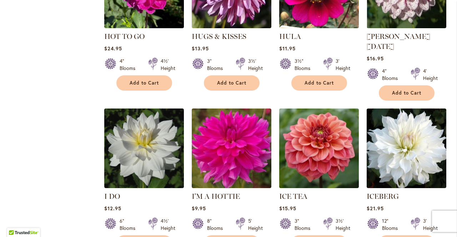
scroll to position [2420, 0]
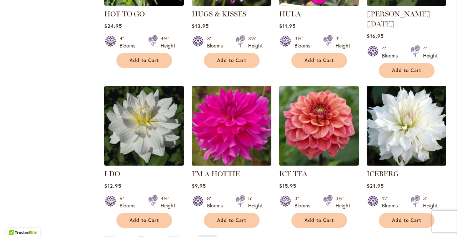
scroll to position [2443, 0]
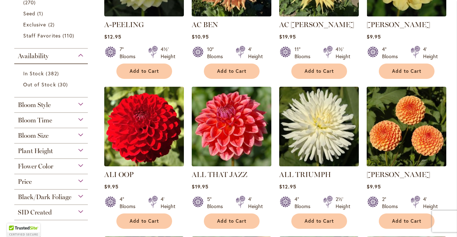
scroll to position [242, 0]
click at [318, 133] on img at bounding box center [319, 127] width 80 height 80
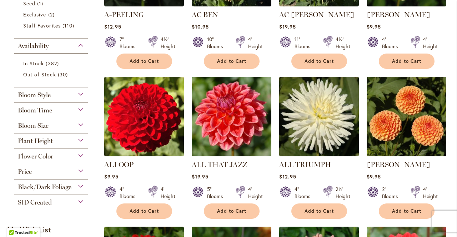
scroll to position [264, 0]
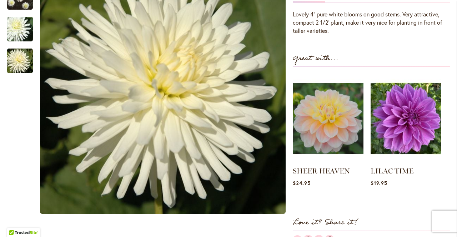
scroll to position [249, 0]
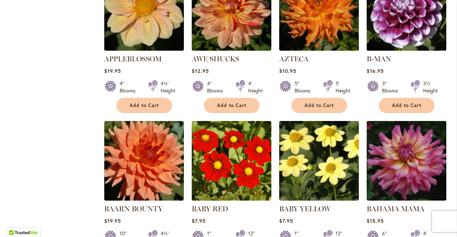
scroll to position [669, 0]
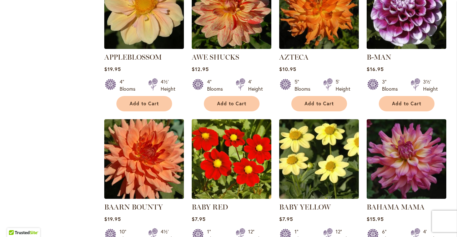
click at [401, 153] on img at bounding box center [407, 159] width 80 height 80
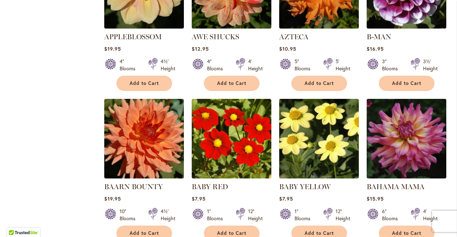
scroll to position [692, 0]
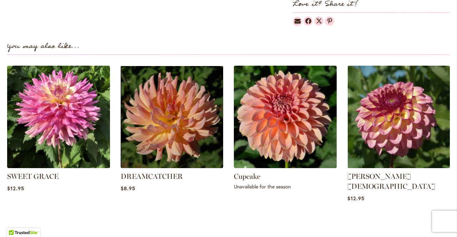
scroll to position [490, 0]
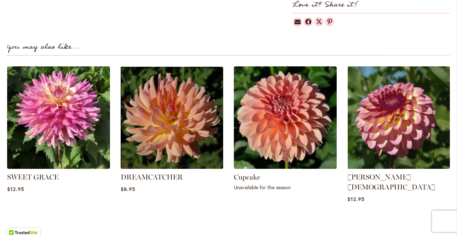
click at [71, 103] on img at bounding box center [58, 117] width 103 height 103
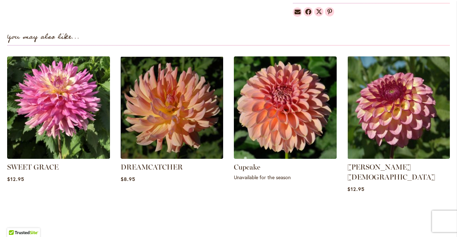
scroll to position [513, 0]
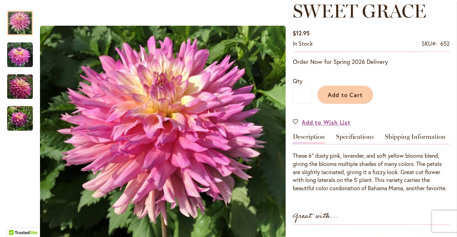
scroll to position [104, 0]
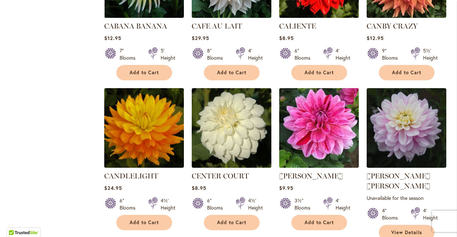
scroll to position [2373, 0]
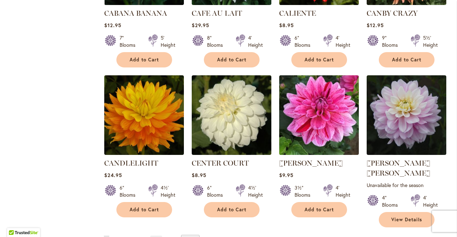
scroll to position [2396, 0]
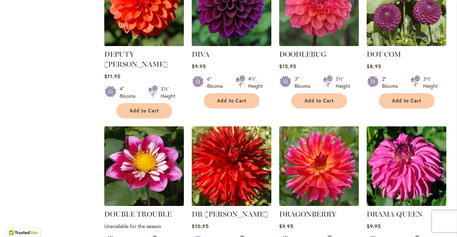
scroll to position [1631, 0]
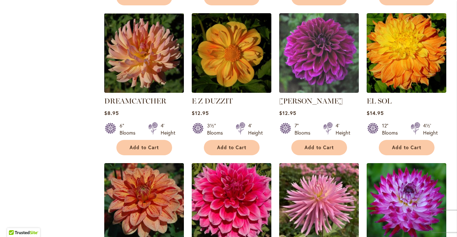
scroll to position [1893, 0]
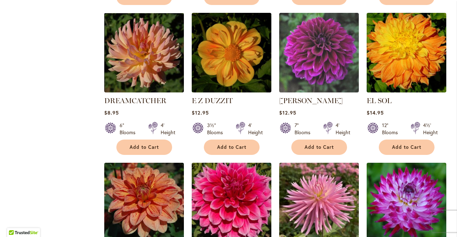
click at [405, 163] on img at bounding box center [407, 203] width 80 height 80
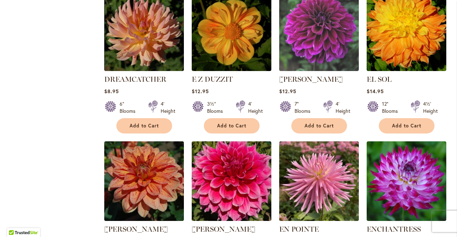
scroll to position [1916, 0]
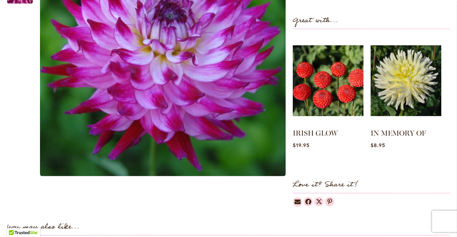
scroll to position [285, 0]
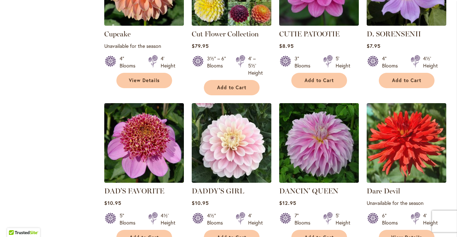
scroll to position [1183, 0]
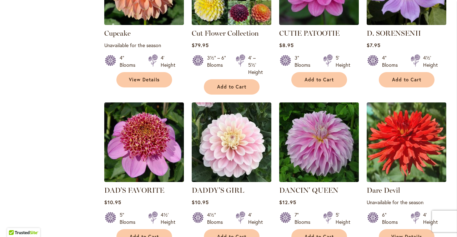
click at [328, 106] on img at bounding box center [319, 143] width 80 height 80
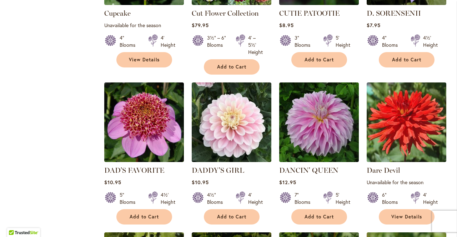
scroll to position [1206, 0]
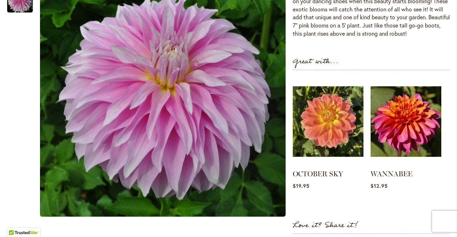
scroll to position [267, 0]
click at [407, 121] on img at bounding box center [406, 122] width 71 height 89
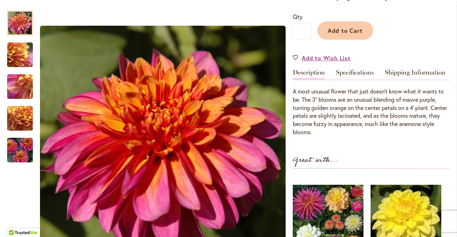
scroll to position [168, 0]
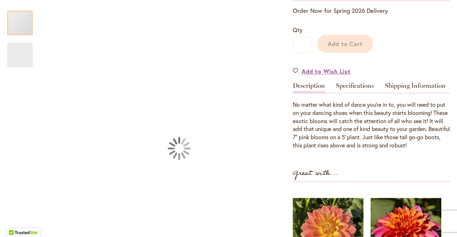
scroll to position [169, 0]
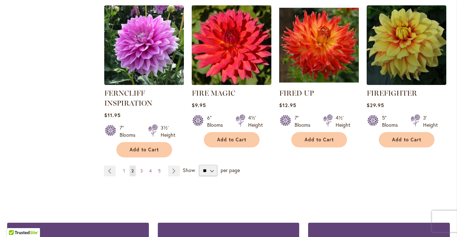
scroll to position [2521, 0]
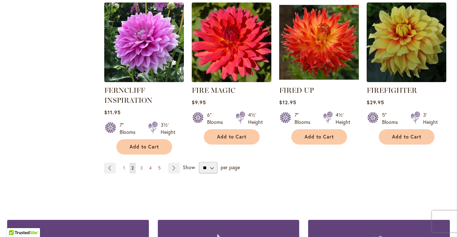
click at [141, 165] on span "3" at bounding box center [141, 167] width 3 height 5
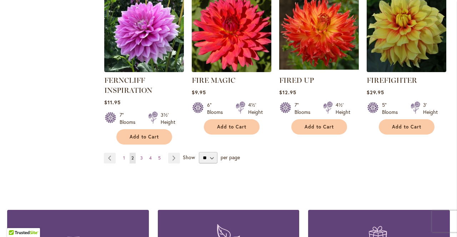
scroll to position [2544, 0]
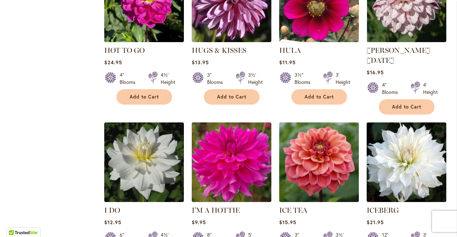
scroll to position [2407, 0]
